Goal: Task Accomplishment & Management: Manage account settings

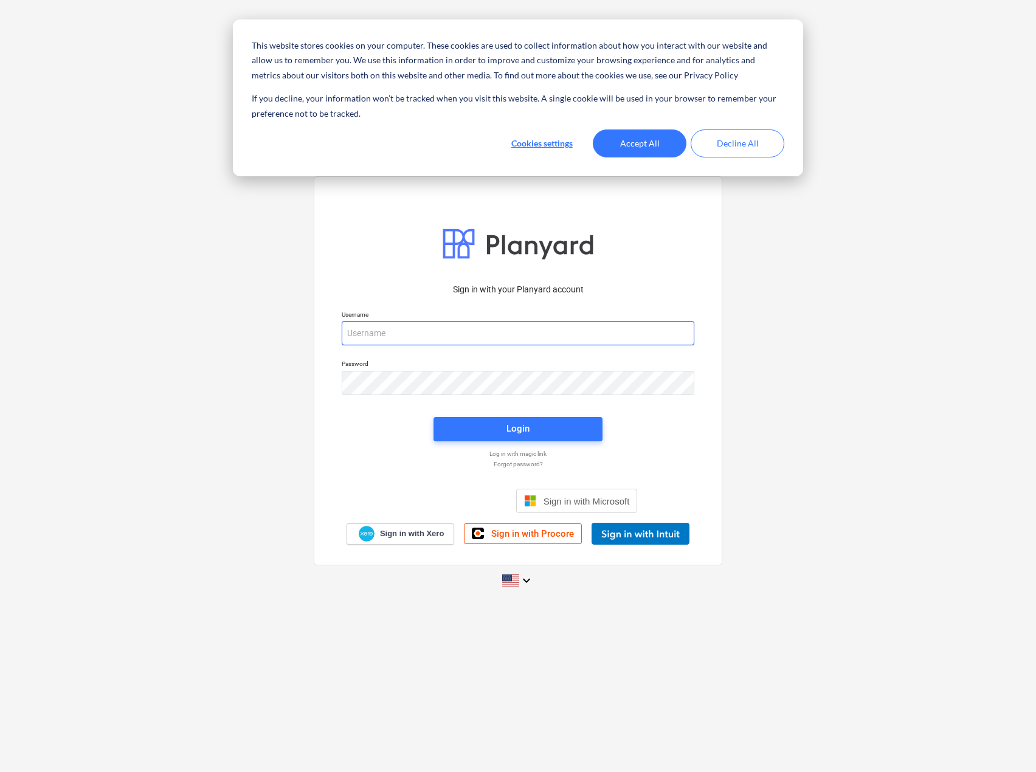
click at [443, 327] on input "email" at bounding box center [518, 333] width 353 height 24
click at [660, 147] on button "Accept All" at bounding box center [640, 143] width 94 height 28
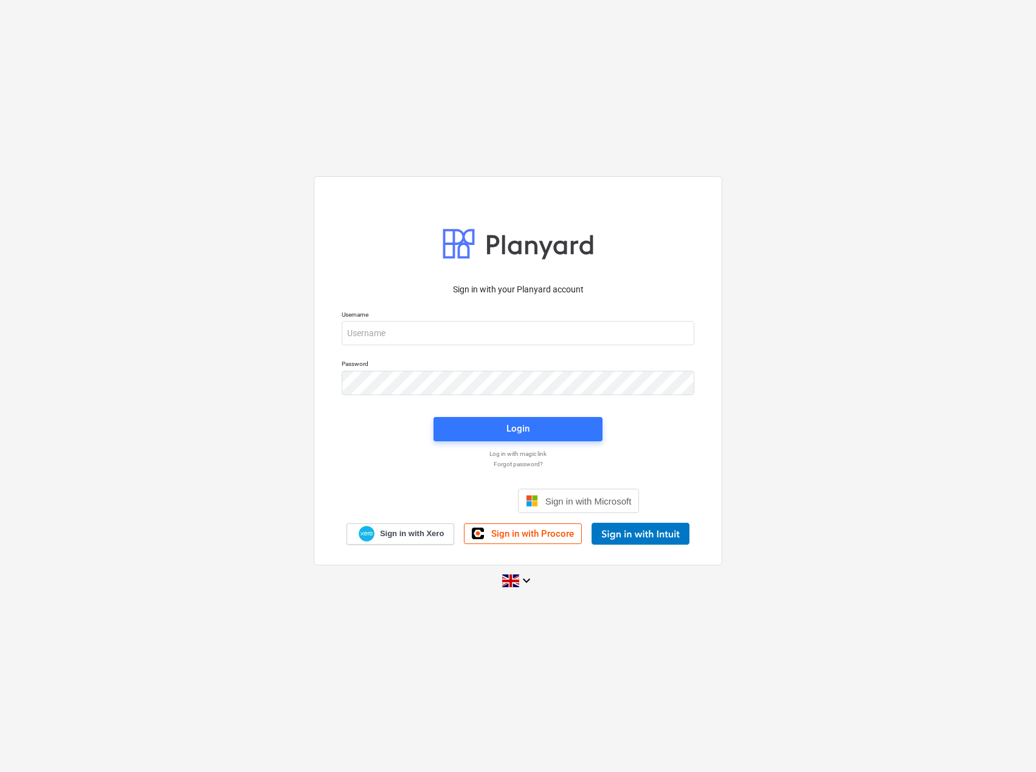
click at [458, 320] on p "Username" at bounding box center [518, 316] width 353 height 10
click at [454, 338] on input "email" at bounding box center [518, 333] width 353 height 24
click at [0, 771] on com-1password-button at bounding box center [0, 772] width 0 height 0
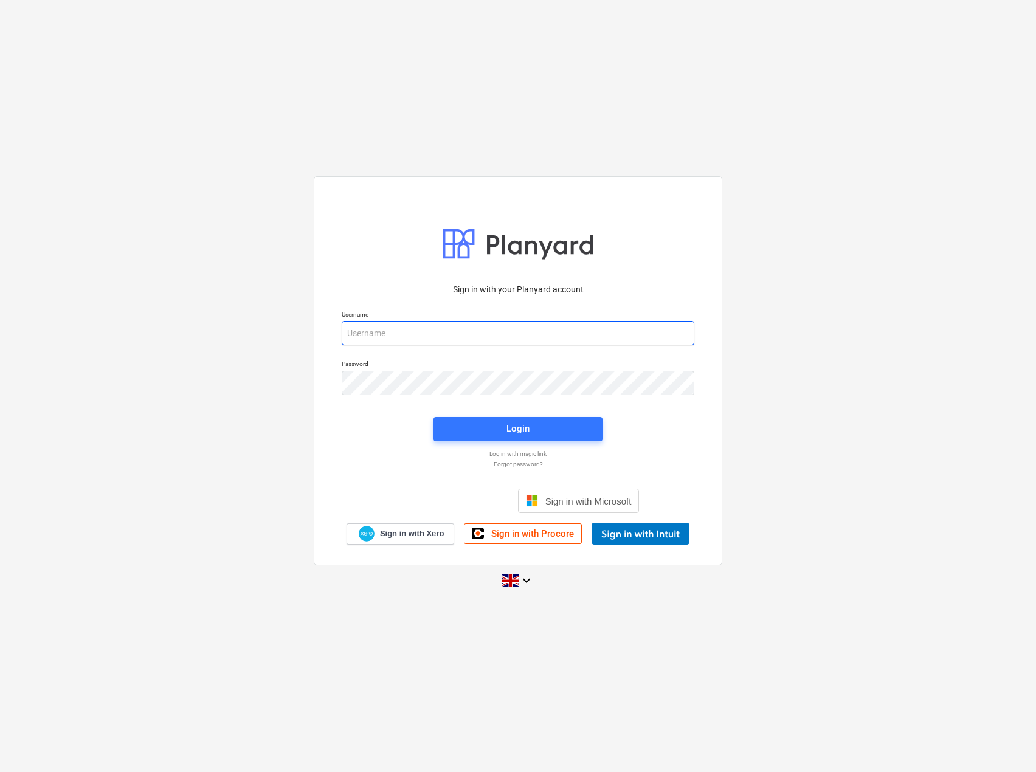
click at [513, 328] on input "email" at bounding box center [518, 333] width 353 height 24
paste input "00000625"
click at [347, 275] on div "Sign in with your Planyard account Username 00000625 Password Login Log in with…" at bounding box center [518, 370] width 409 height 389
drag, startPoint x: 415, startPoint y: 337, endPoint x: 285, endPoint y: 320, distance: 131.2
click at [286, 320] on div "Sign in with your Planyard account Username 00000625 Password Login Log in with…" at bounding box center [518, 386] width 1036 height 439
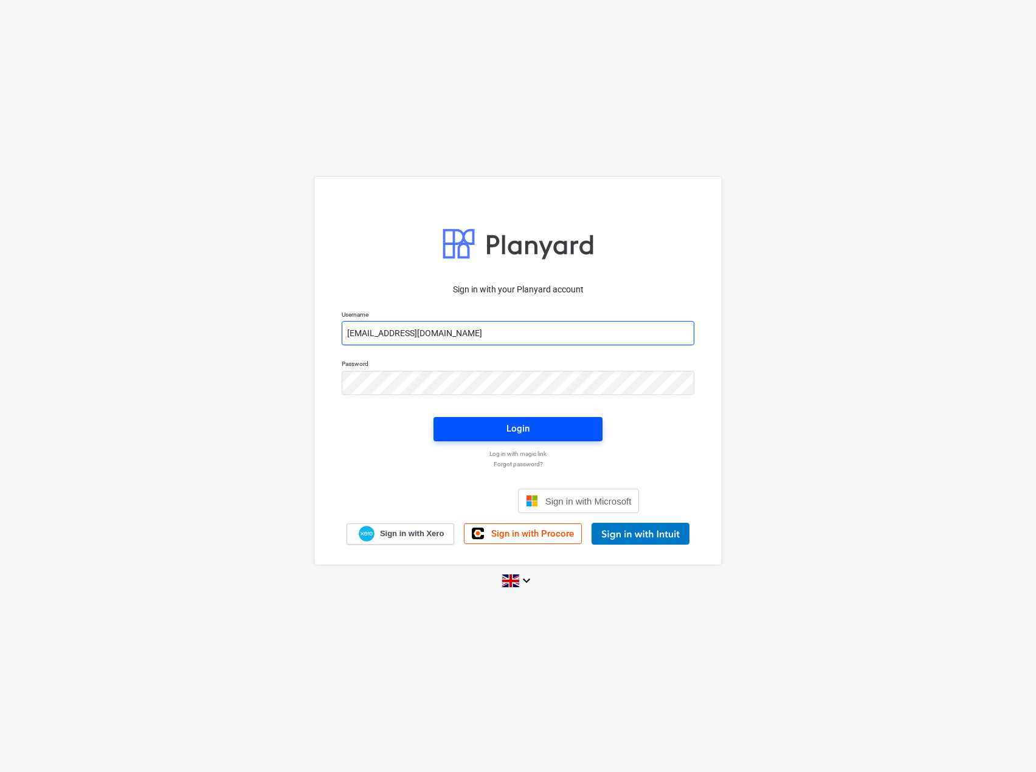
type input "[EMAIL_ADDRESS][DOMAIN_NAME]"
click at [528, 434] on div "Login" at bounding box center [517, 429] width 23 height 16
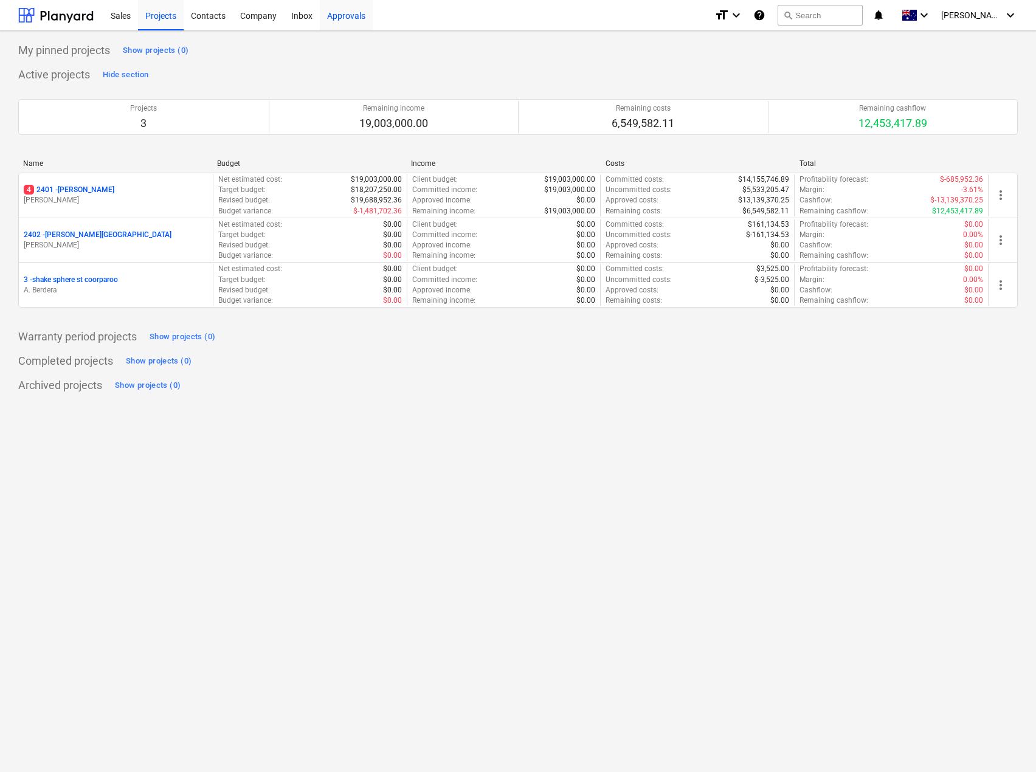
click at [342, 13] on div "Approvals" at bounding box center [346, 14] width 53 height 31
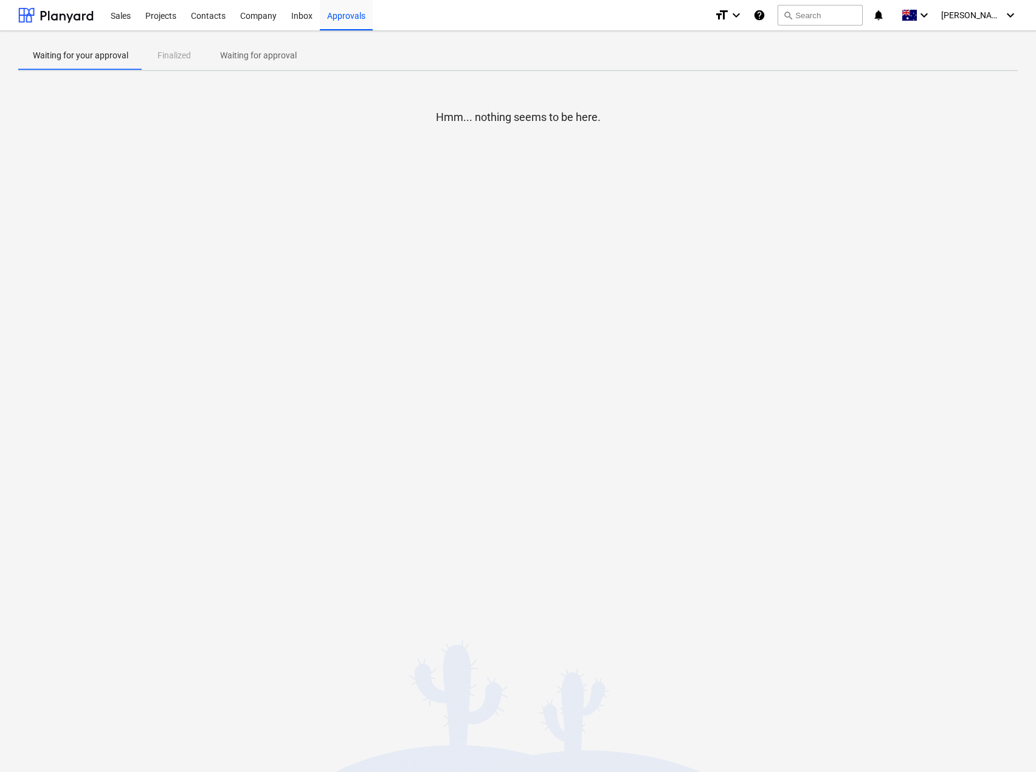
click at [271, 57] on p "Waiting for approval" at bounding box center [258, 55] width 77 height 13
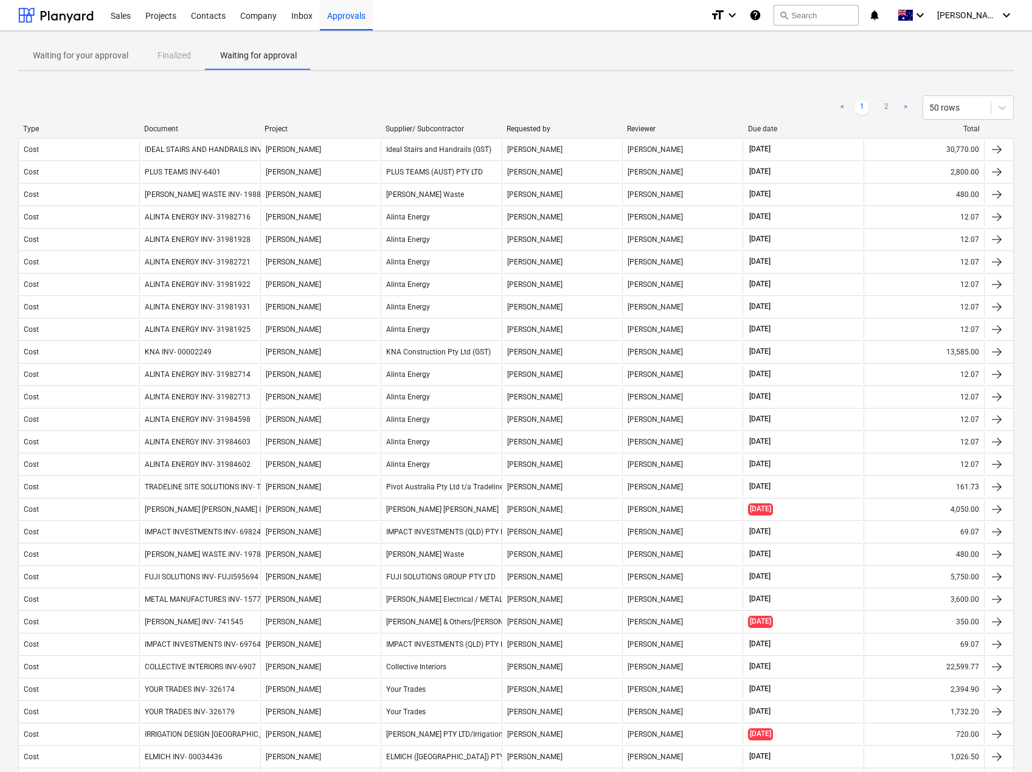
click at [171, 130] on div "Document" at bounding box center [199, 129] width 111 height 9
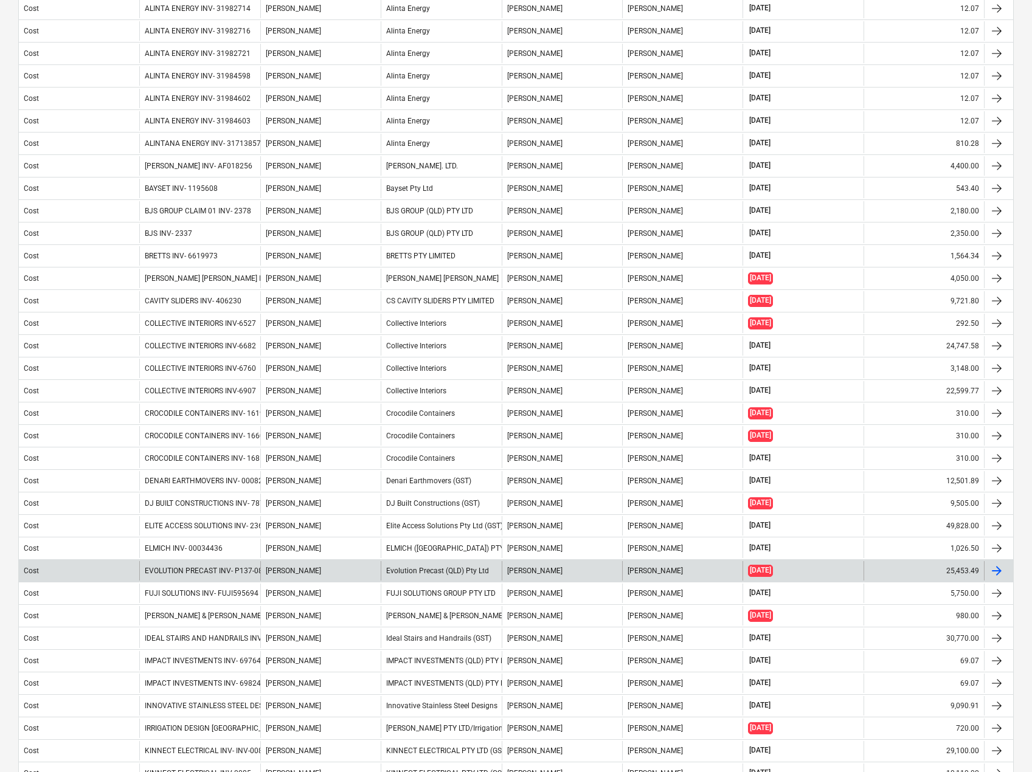
scroll to position [365, 0]
